Goal: Transaction & Acquisition: Book appointment/travel/reservation

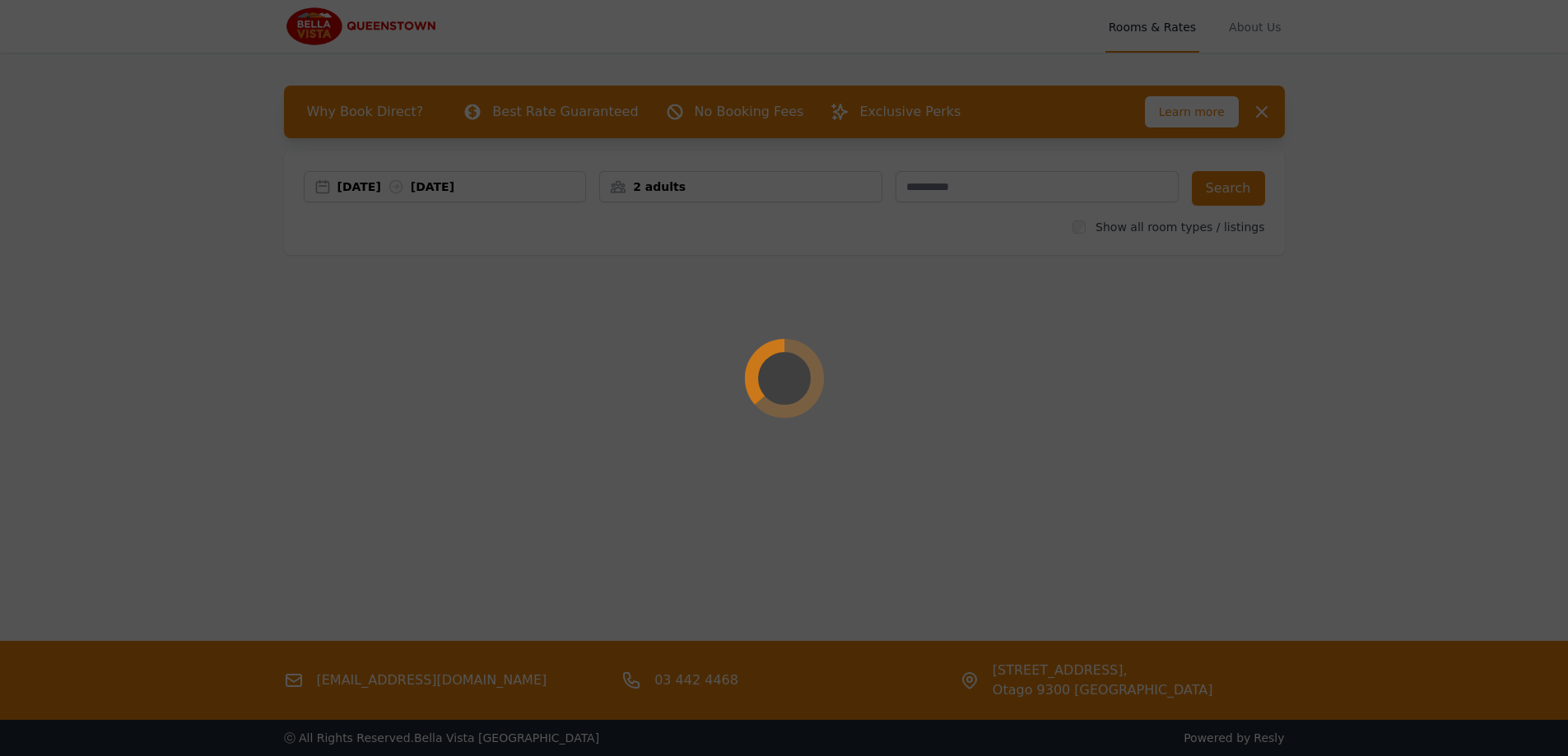
click at [503, 183] on div at bounding box center [784, 378] width 1568 height 756
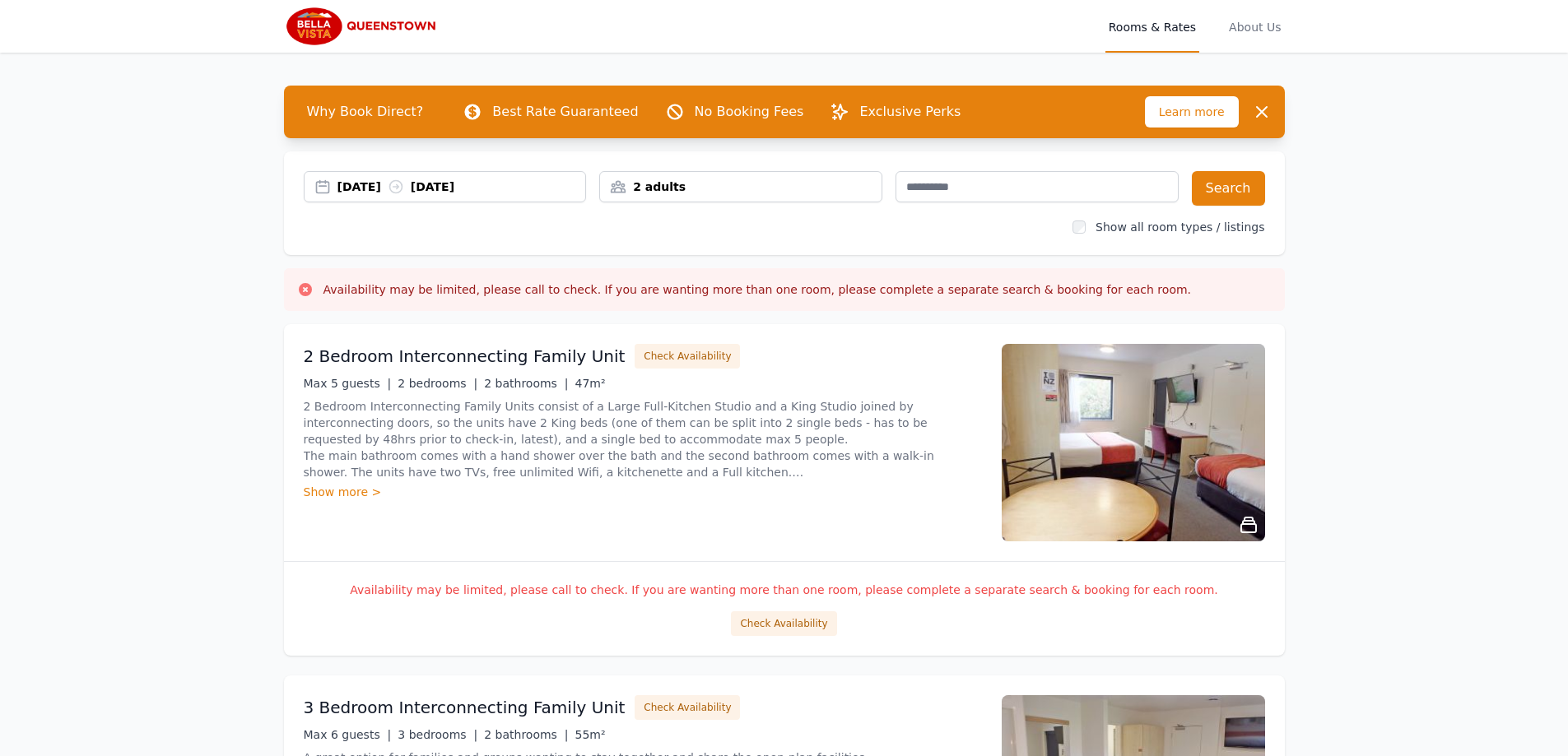
click at [522, 183] on div "[DATE] [DATE]" at bounding box center [461, 186] width 249 height 16
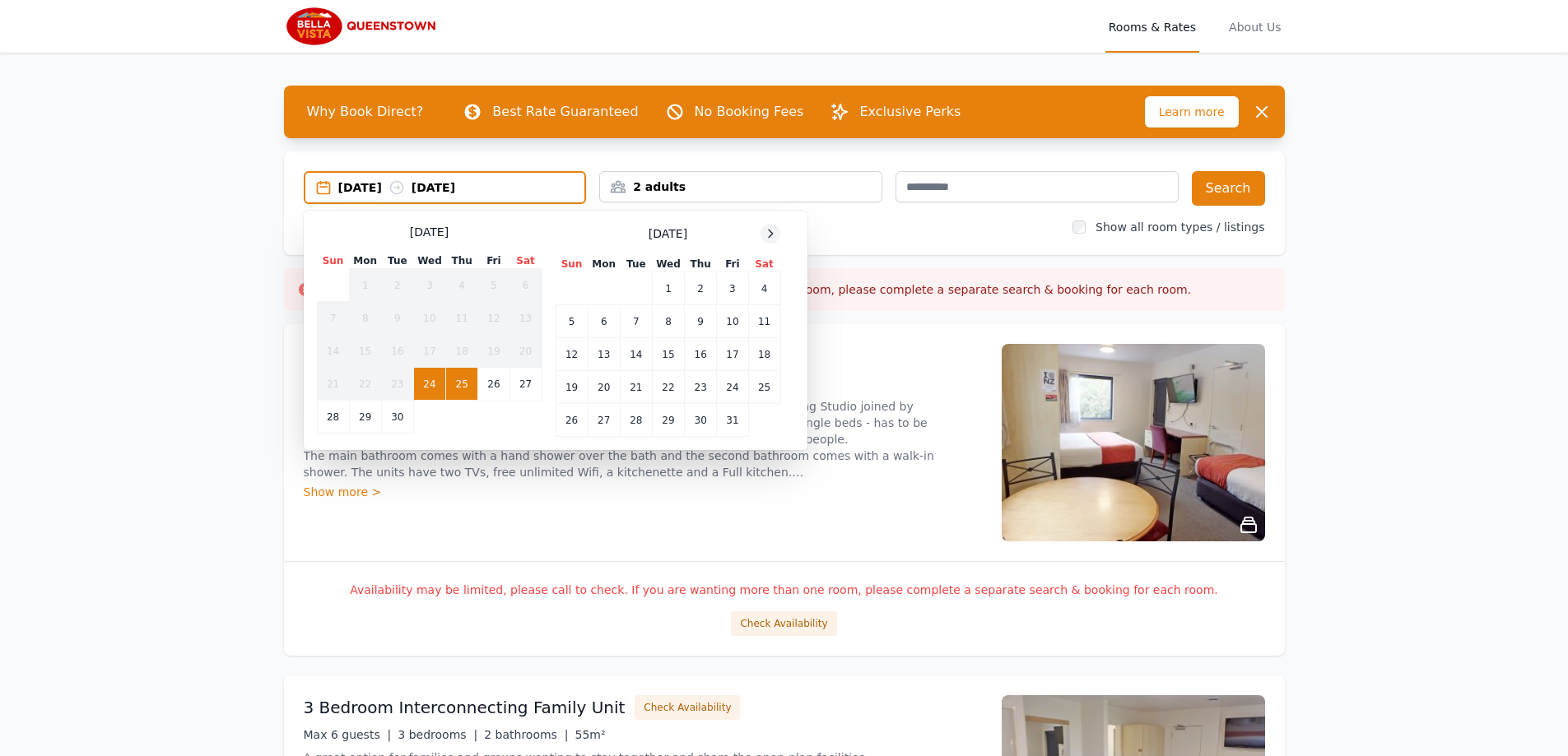
click at [772, 236] on icon at bounding box center [771, 233] width 4 height 8
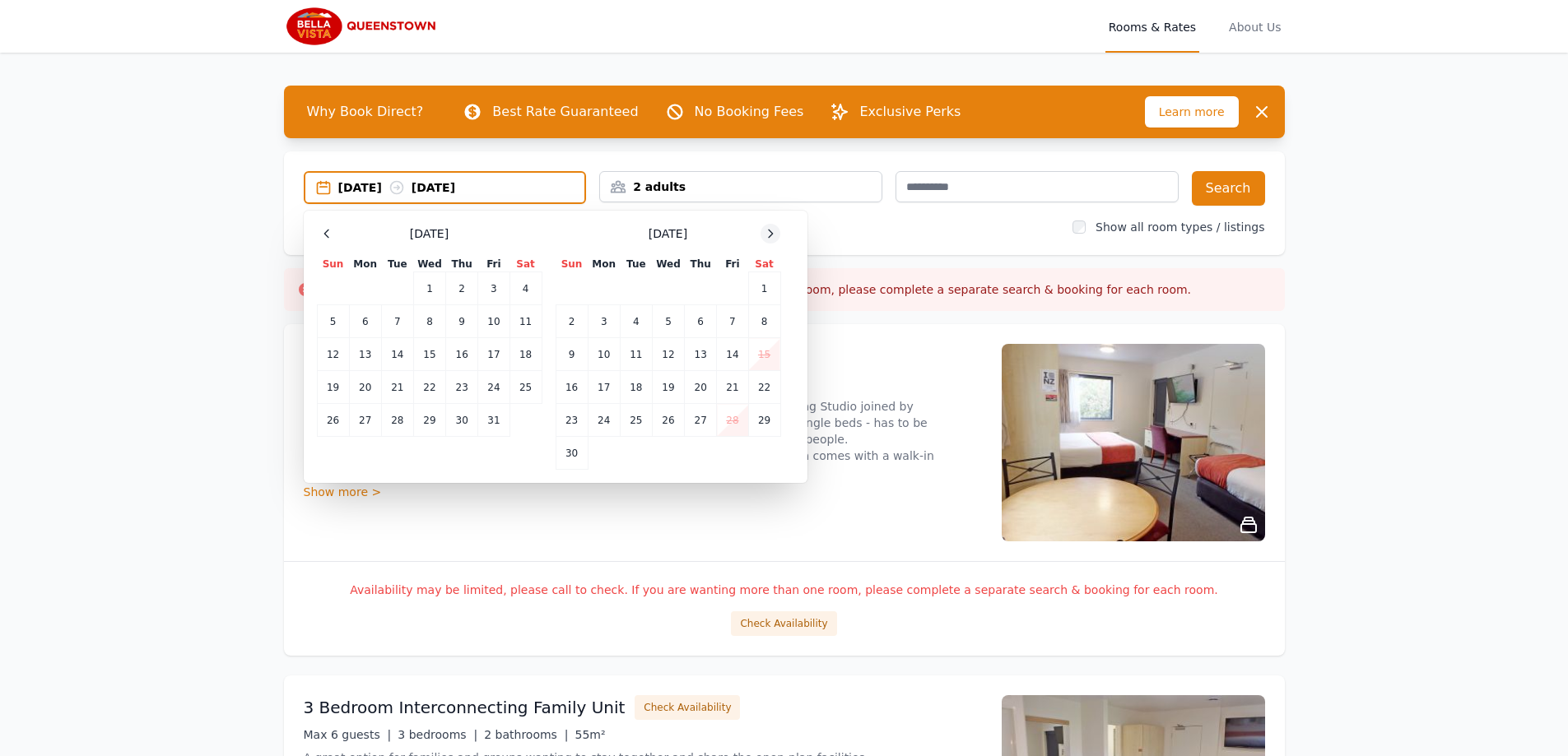
click at [772, 236] on icon at bounding box center [771, 233] width 4 height 8
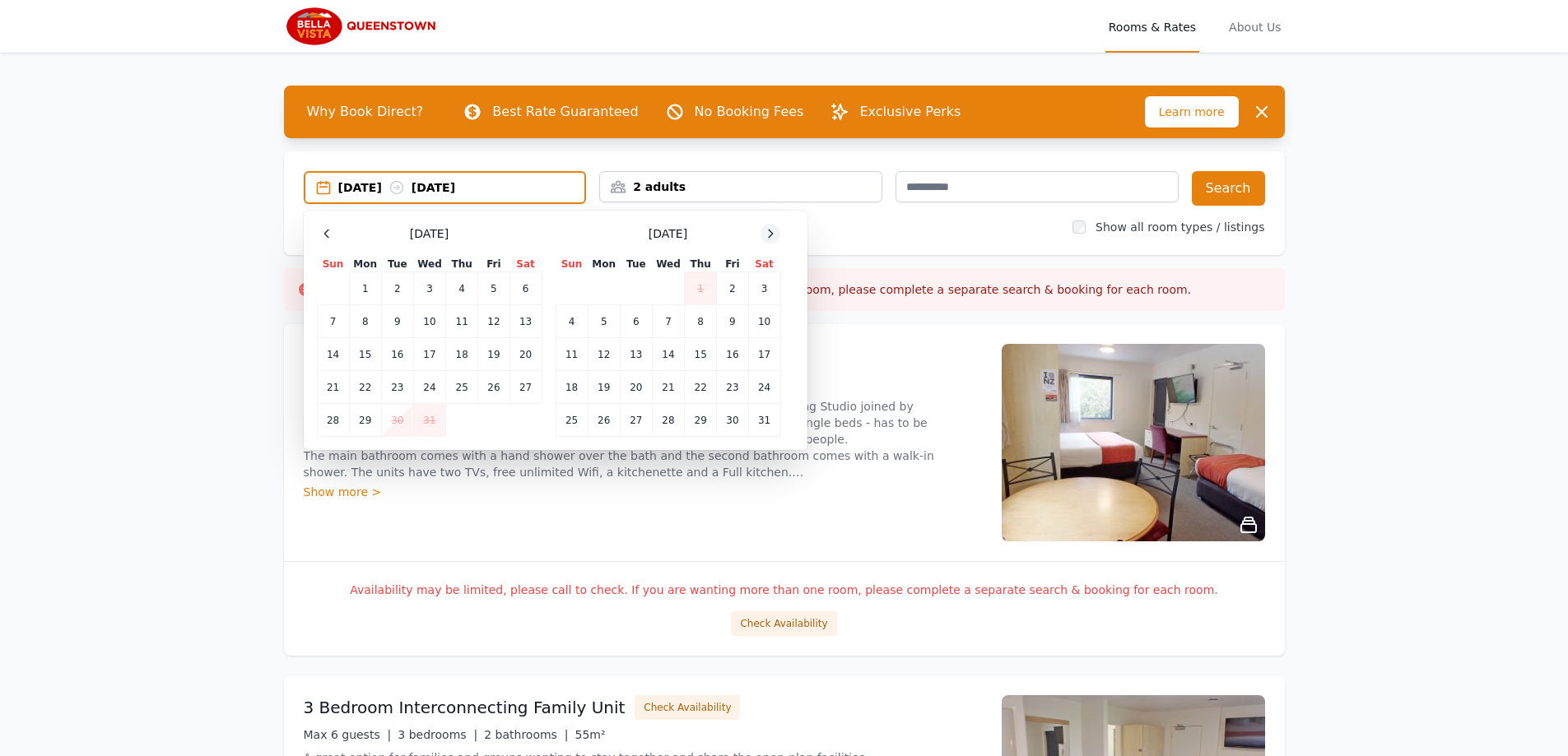
click at [772, 236] on icon at bounding box center [771, 233] width 4 height 8
click at [770, 378] on td "28" at bounding box center [764, 387] width 32 height 33
click at [773, 227] on icon at bounding box center [771, 233] width 13 height 13
click at [629, 290] on td "3" at bounding box center [635, 289] width 32 height 33
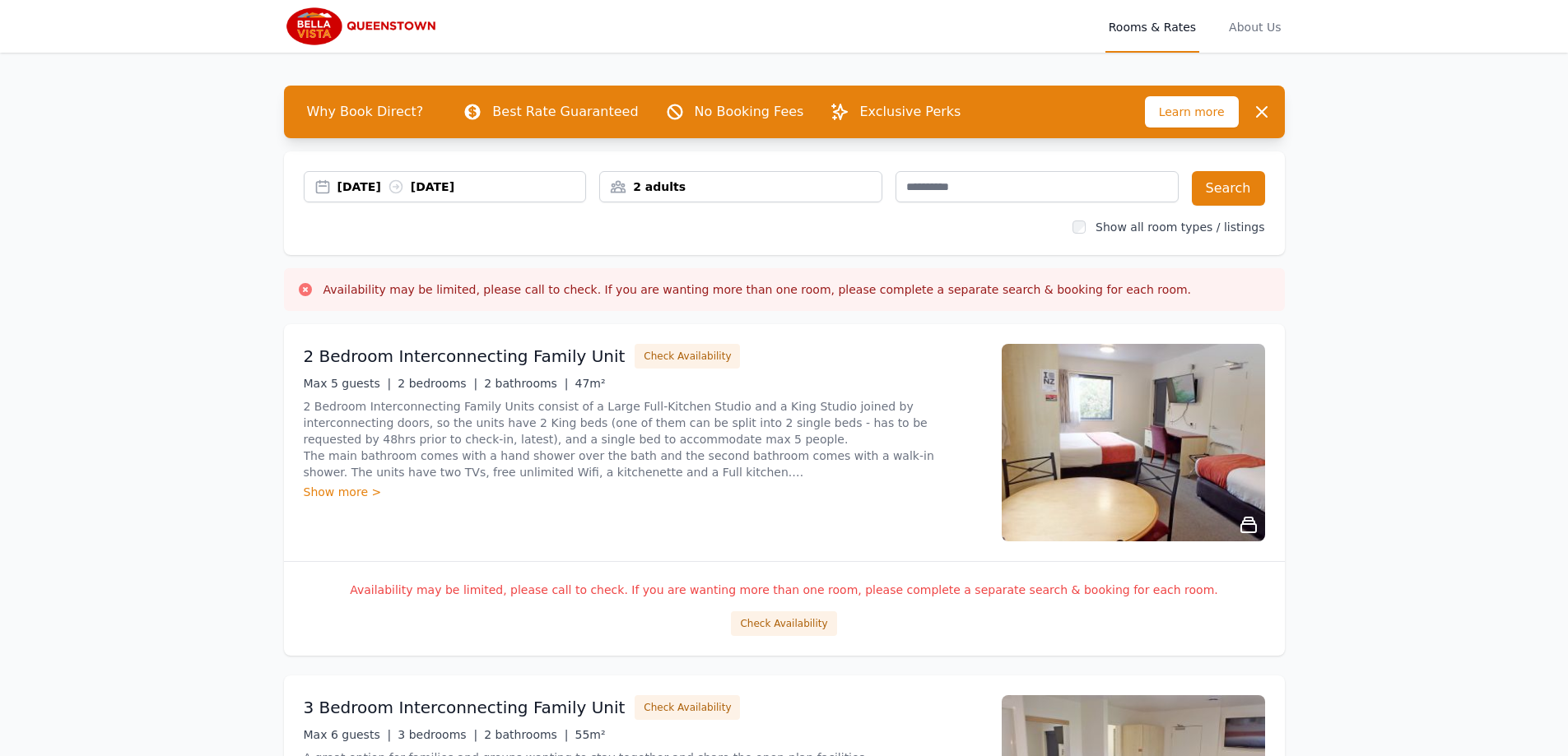
click at [832, 190] on div "2 adults" at bounding box center [741, 186] width 282 height 16
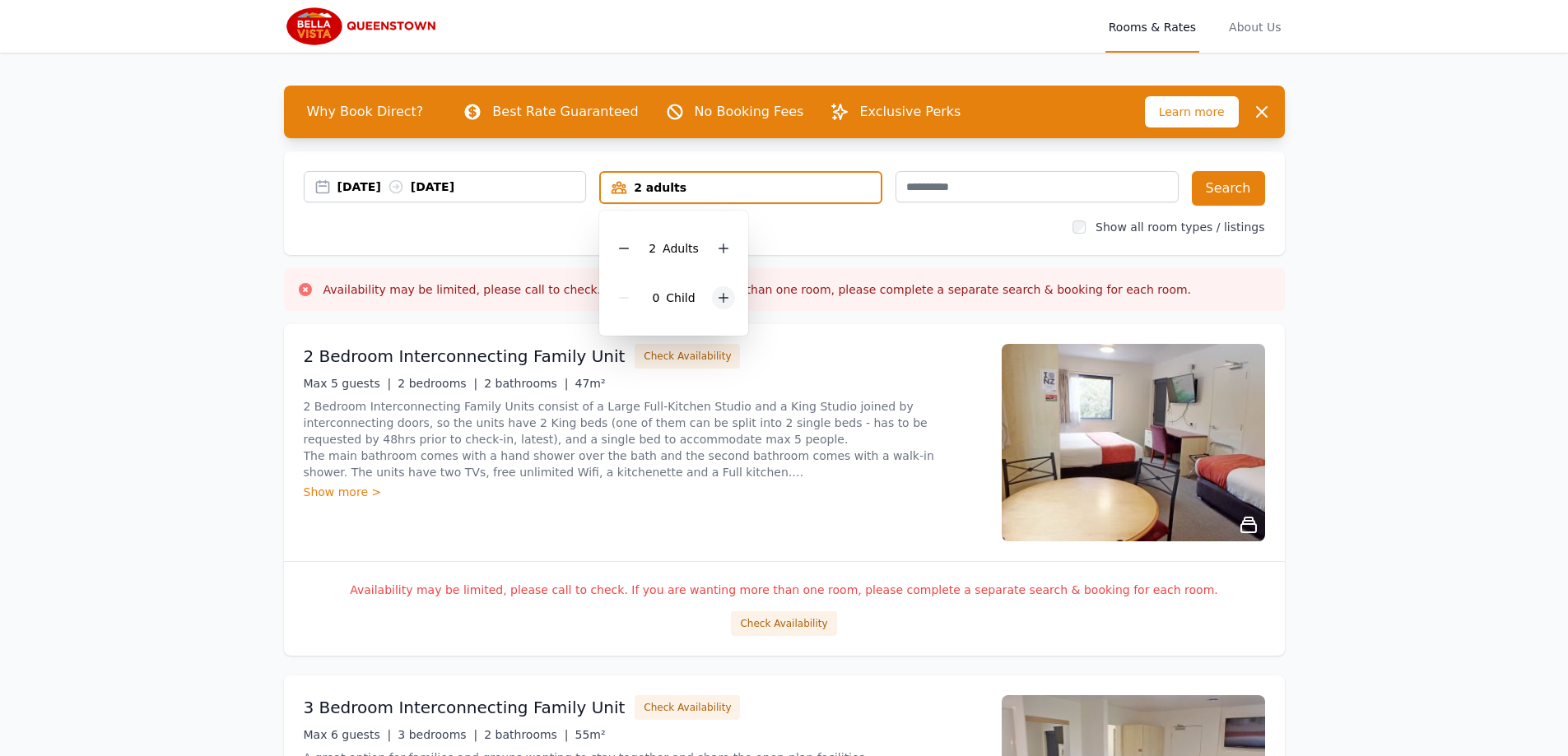
click at [724, 306] on div at bounding box center [723, 298] width 23 height 23
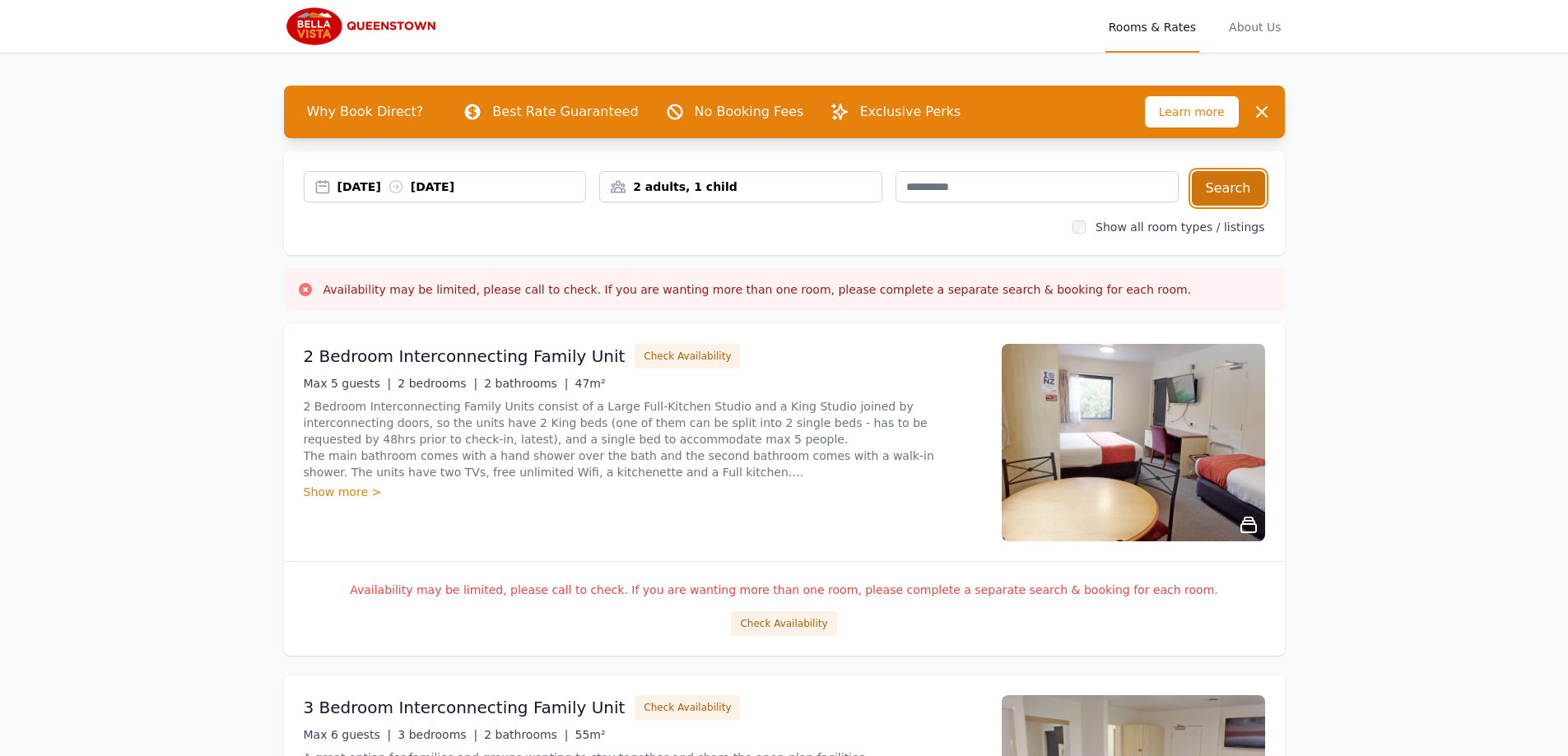
click at [1247, 186] on button "Search" at bounding box center [1229, 188] width 73 height 35
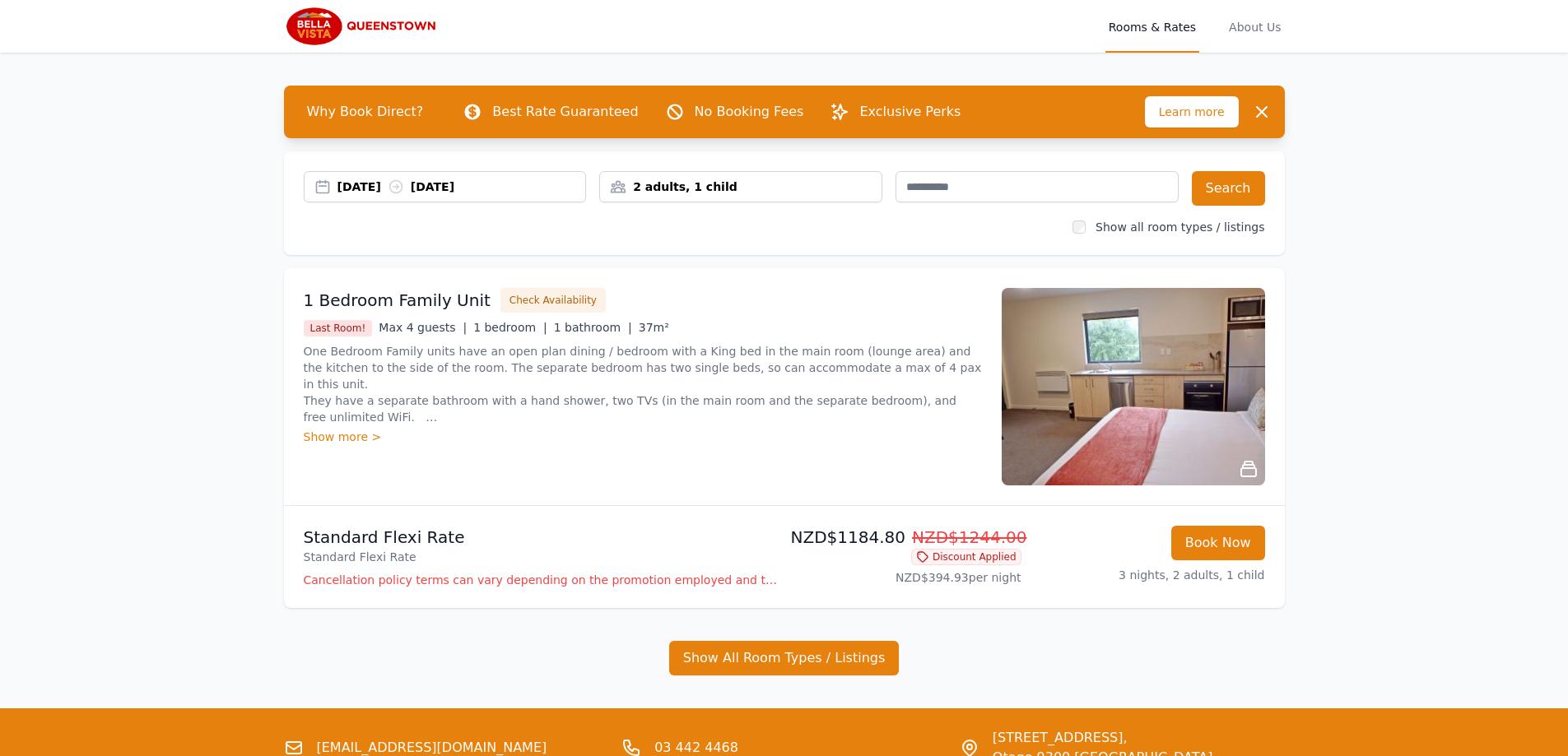
click at [1390, 252] on div "Open main menu Rooms & Rates About Us Why Book Direct? Best Rate Guaranteed No …" at bounding box center [784, 412] width 1568 height 824
